Goal: Information Seeking & Learning: Learn about a topic

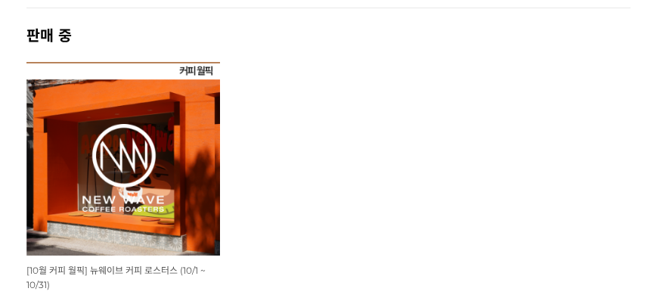
scroll to position [129, 0]
click at [163, 187] on img at bounding box center [123, 159] width 194 height 194
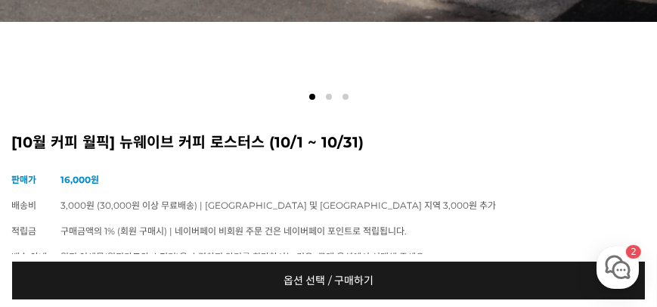
scroll to position [648, 0]
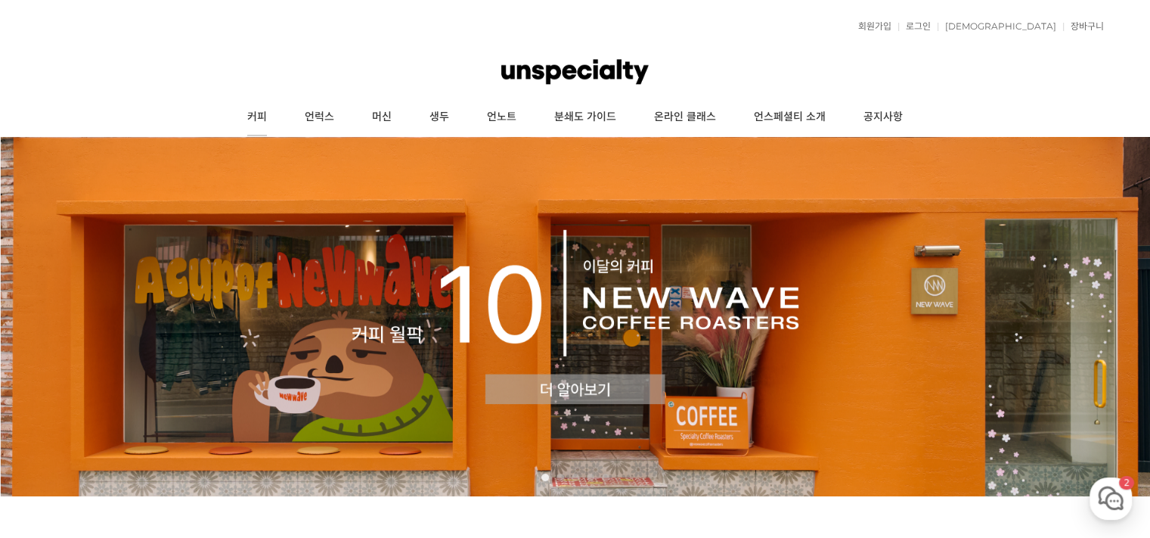
click at [271, 117] on link "커피" at bounding box center [256, 117] width 57 height 38
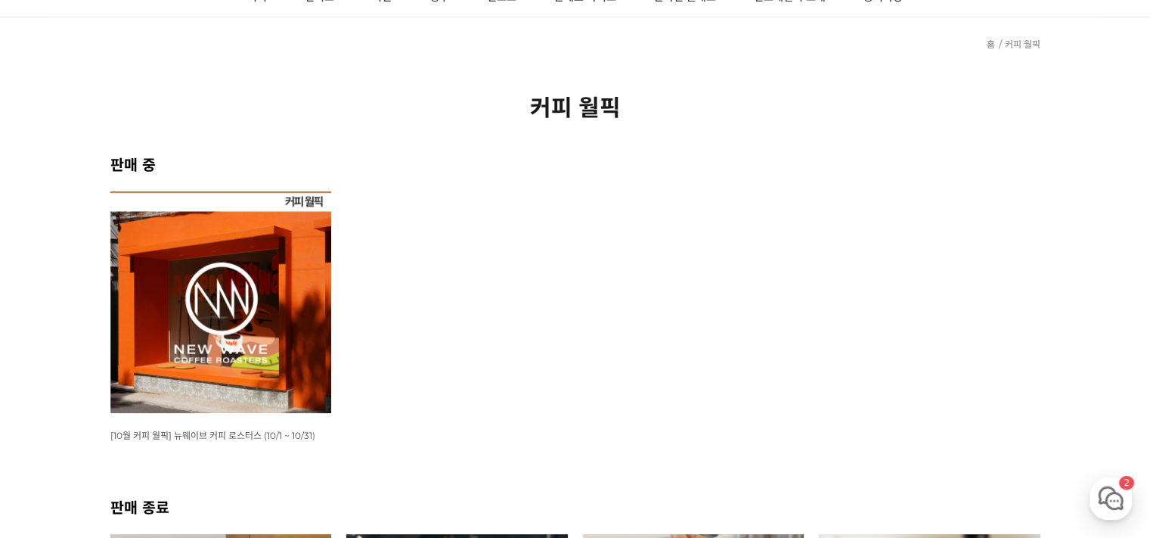
scroll to position [227, 0]
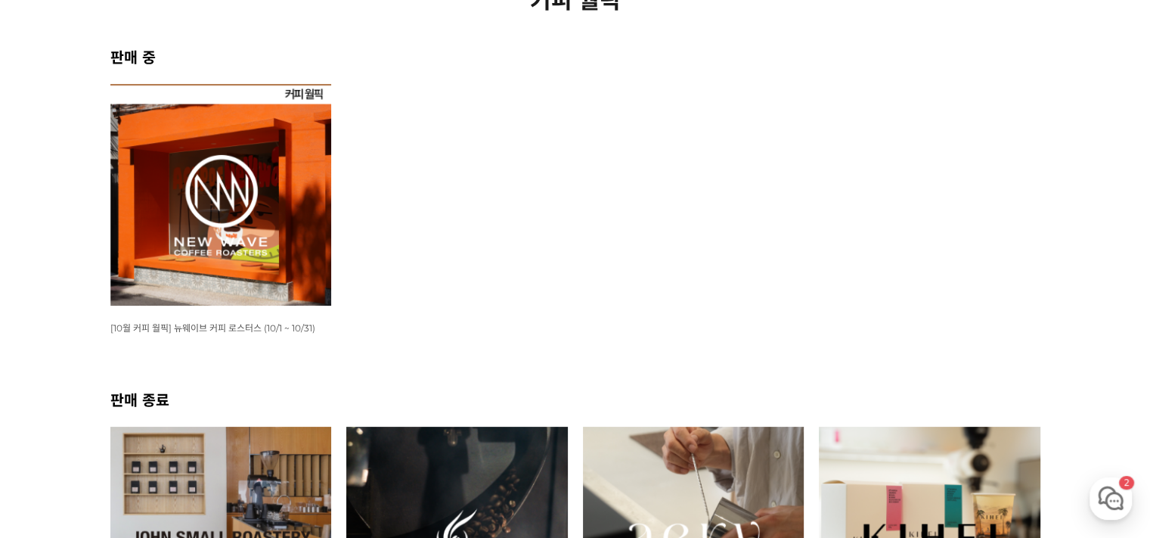
click at [251, 250] on img at bounding box center [221, 195] width 222 height 222
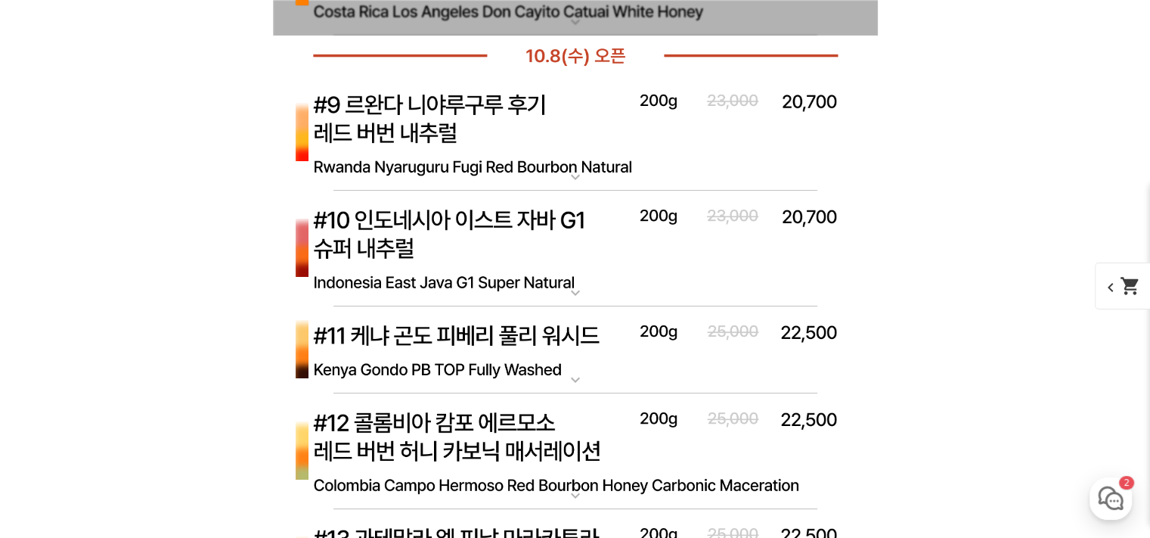
scroll to position [5822, 0]
